Goal: Transaction & Acquisition: Purchase product/service

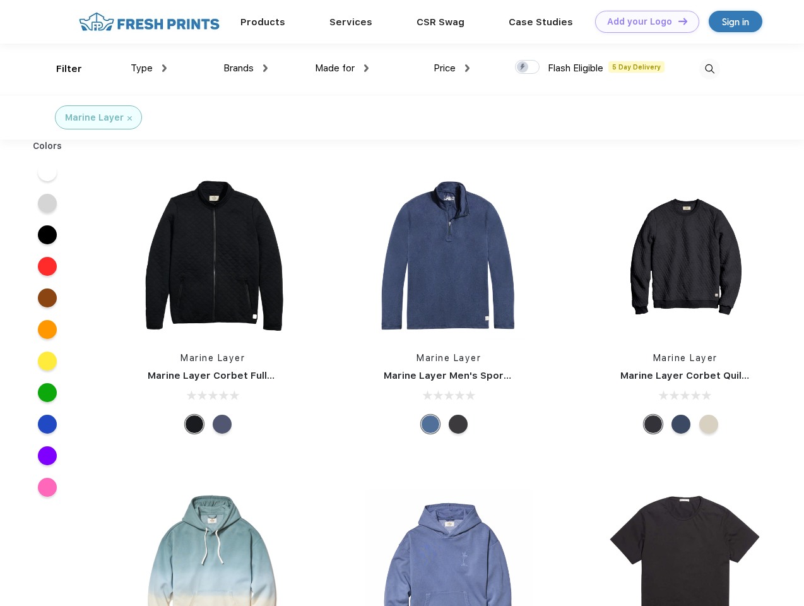
scroll to position [1, 0]
click at [643, 21] on link "Add your Logo Design Tool" at bounding box center [647, 22] width 104 height 22
click at [0, 0] on div "Design Tool" at bounding box center [0, 0] width 0 height 0
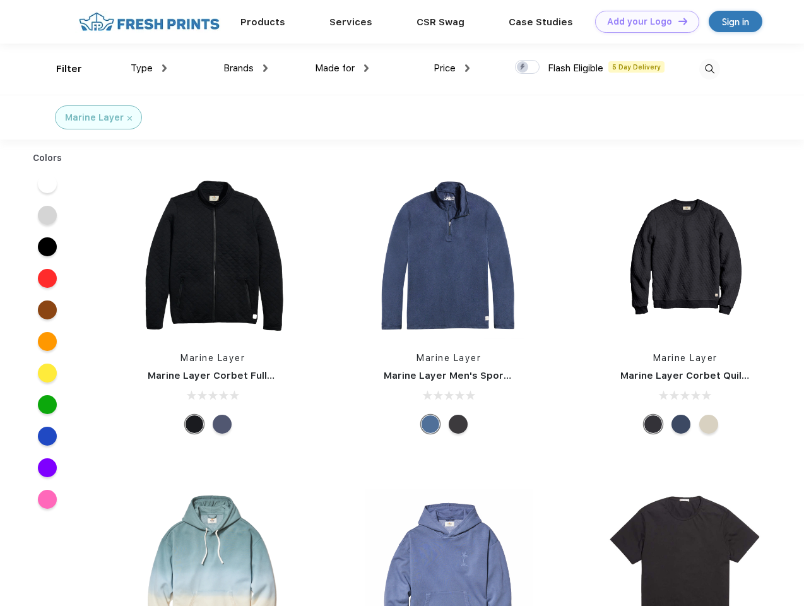
click at [678, 21] on link "Add your Logo Design Tool" at bounding box center [647, 22] width 104 height 22
click at [61, 69] on div "Filter" at bounding box center [69, 69] width 26 height 15
click at [149, 68] on span "Type" at bounding box center [142, 68] width 22 height 11
click at [246, 68] on span "Brands" at bounding box center [239, 68] width 30 height 11
click at [342, 68] on span "Made for" at bounding box center [335, 68] width 40 height 11
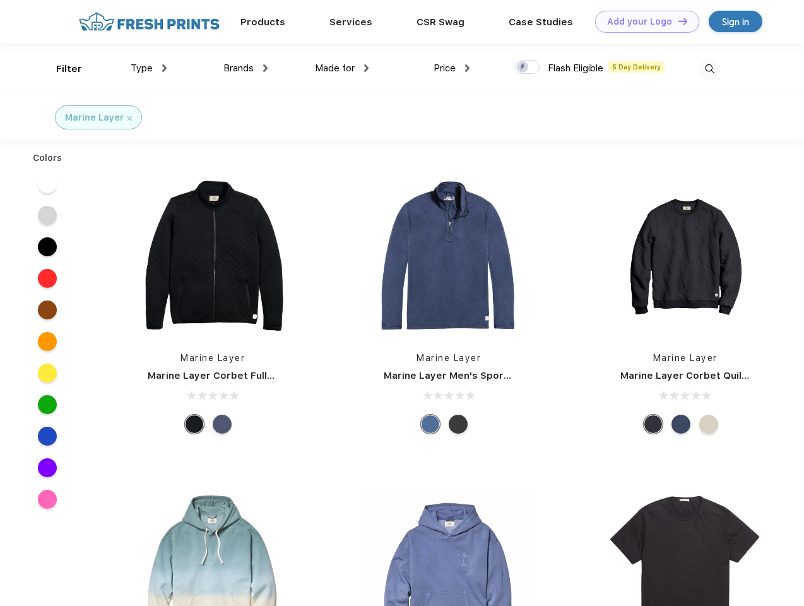
click at [452, 68] on span "Price" at bounding box center [445, 68] width 22 height 11
click at [528, 68] on div at bounding box center [527, 67] width 25 height 14
click at [523, 68] on input "checkbox" at bounding box center [519, 63] width 8 height 8
click at [710, 69] on img at bounding box center [710, 69] width 21 height 21
